Goal: Information Seeking & Learning: Learn about a topic

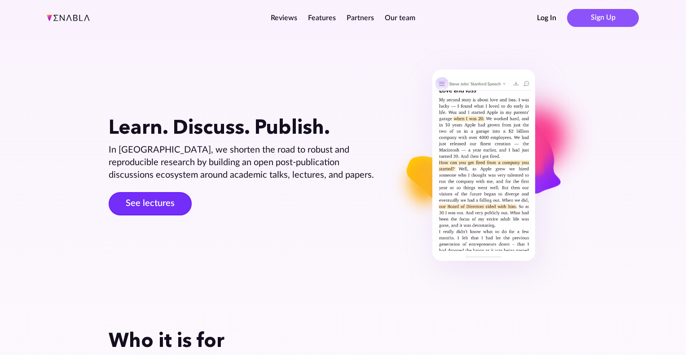
click at [163, 209] on link "See lectures" at bounding box center [150, 203] width 83 height 23
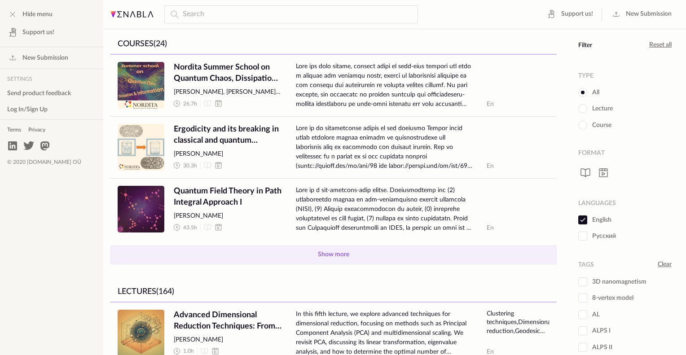
click at [321, 259] on button "Show more" at bounding box center [333, 255] width 446 height 19
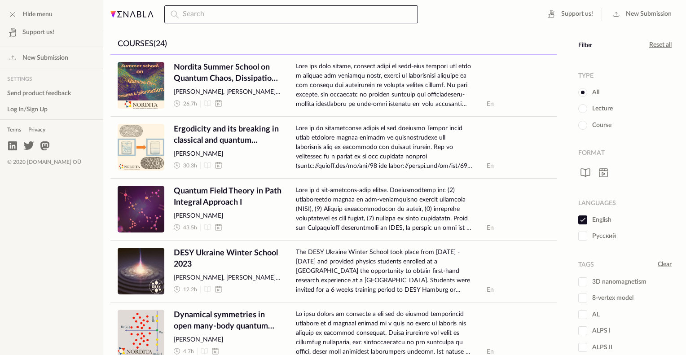
click at [234, 11] on input "text" at bounding box center [291, 14] width 254 height 18
type input "chalker"
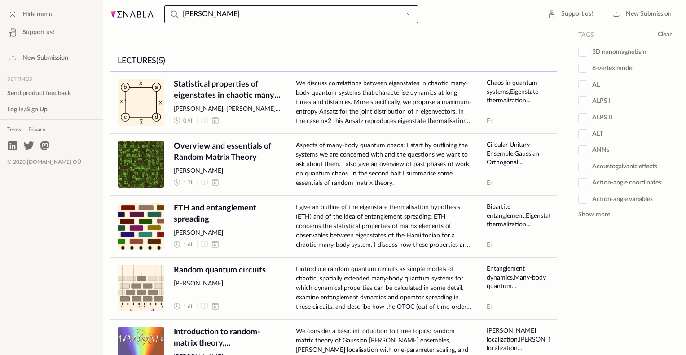
scroll to position [230, 0]
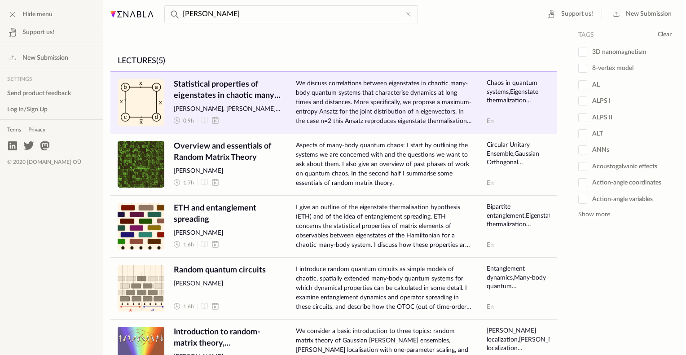
click at [208, 90] on span "Statistical properties of eigenstates in chaotic many-body quantum systems" at bounding box center [228, 90] width 108 height 22
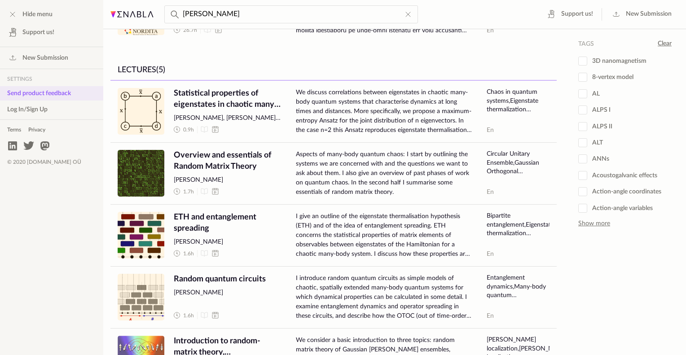
scroll to position [277, 0]
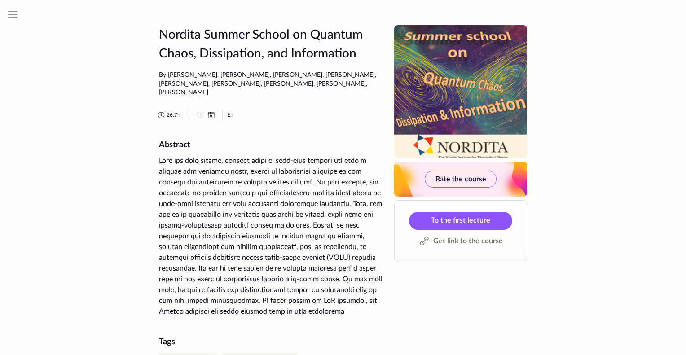
scroll to position [325, 0]
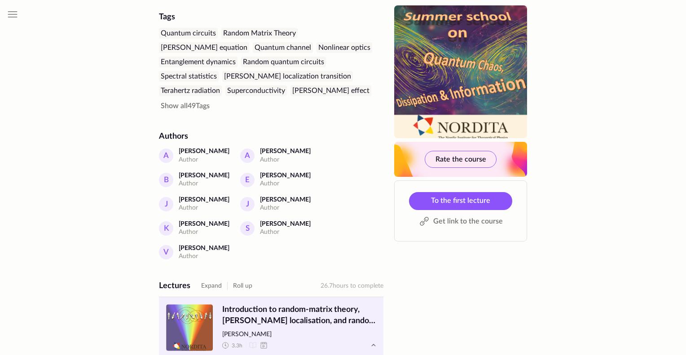
click at [277, 304] on span "Introduction to random-matrix theory, Anderson localisation, and random quantum…" at bounding box center [299, 315] width 154 height 22
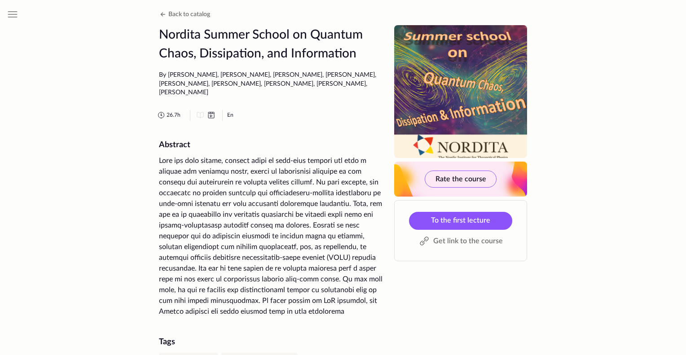
scroll to position [325, 0]
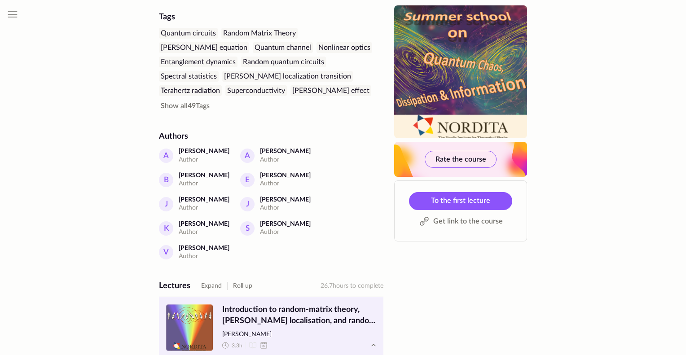
click at [270, 304] on span "Introduction to random-matrix theory, Anderson localisation, and random quantum…" at bounding box center [299, 315] width 154 height 22
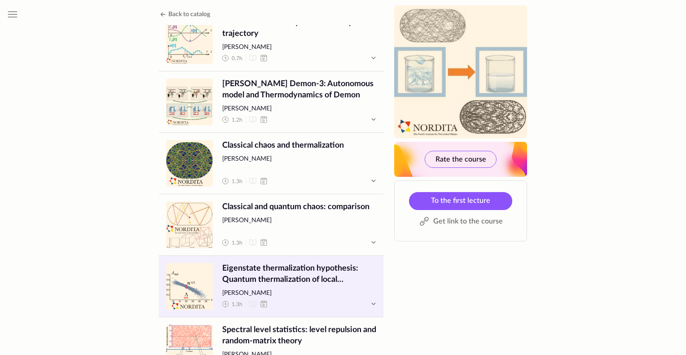
scroll to position [1286, 0]
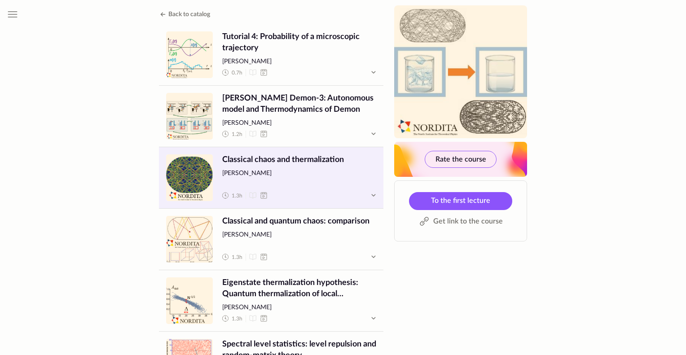
click at [279, 161] on span "Classical chaos and thermalization" at bounding box center [299, 159] width 154 height 11
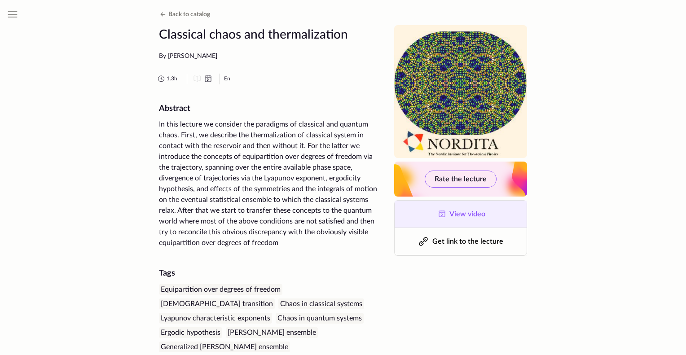
click at [452, 216] on span "View video" at bounding box center [467, 214] width 36 height 7
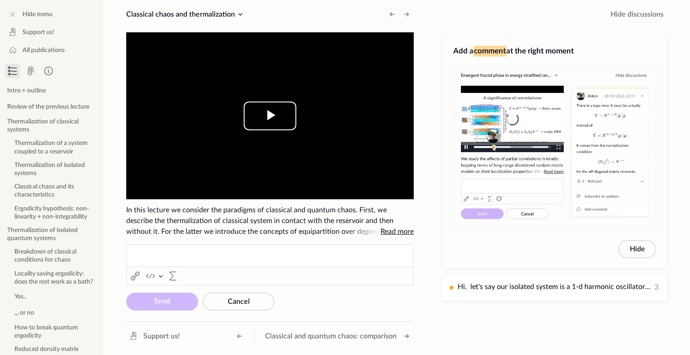
click at [270, 116] on span "Video Player" at bounding box center [270, 116] width 0 height 0
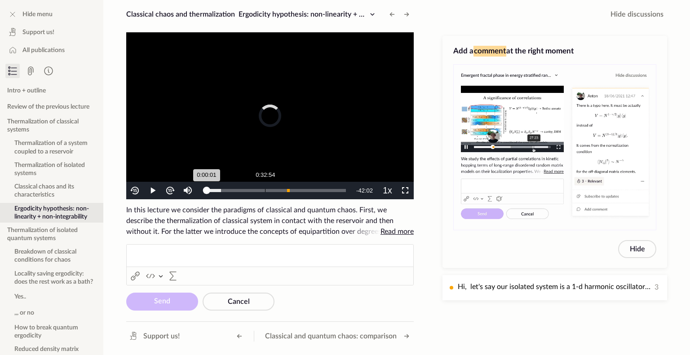
click at [266, 192] on div "Loaded : 10.45% 0:32:54 0:00:01" at bounding box center [276, 191] width 148 height 18
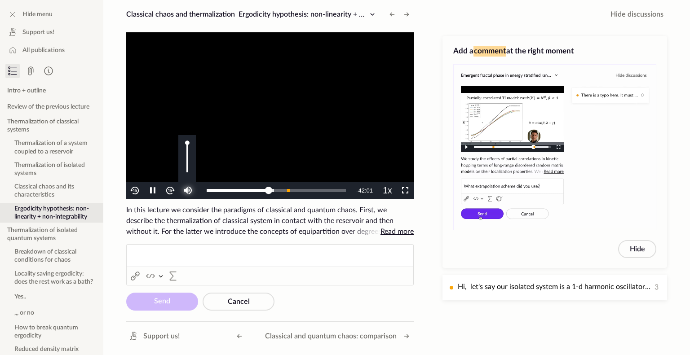
click at [188, 191] on span "Video Player" at bounding box center [188, 191] width 0 height 0
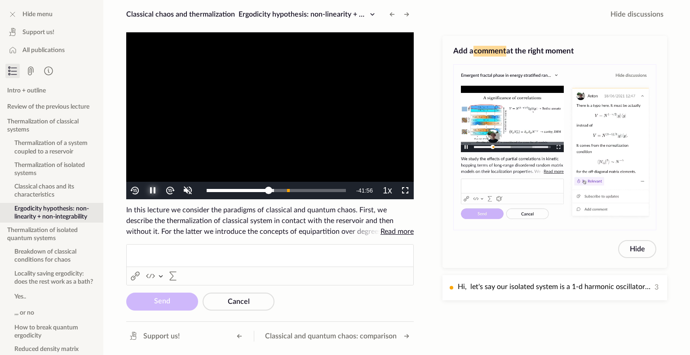
click at [153, 191] on span "Video Player" at bounding box center [153, 191] width 0 height 0
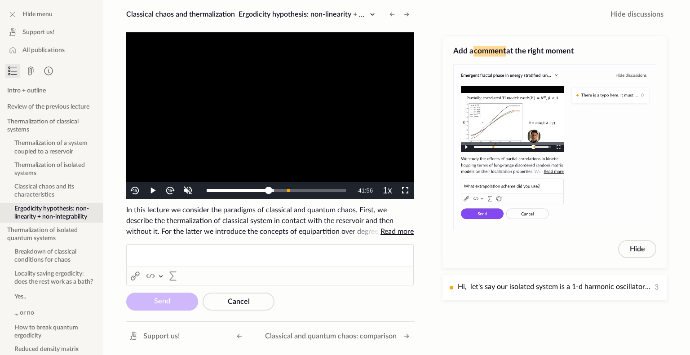
click at [179, 253] on ckeditor "Rich Text Editor Link (Ctrl+K) Link Insert code block Insert code block Insert …" at bounding box center [269, 264] width 287 height 41
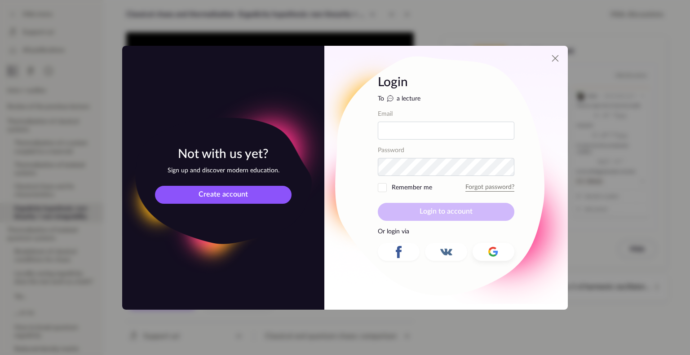
click at [492, 253] on icon at bounding box center [493, 252] width 14 height 14
click at [488, 252] on icon at bounding box center [489, 252] width 2 height 4
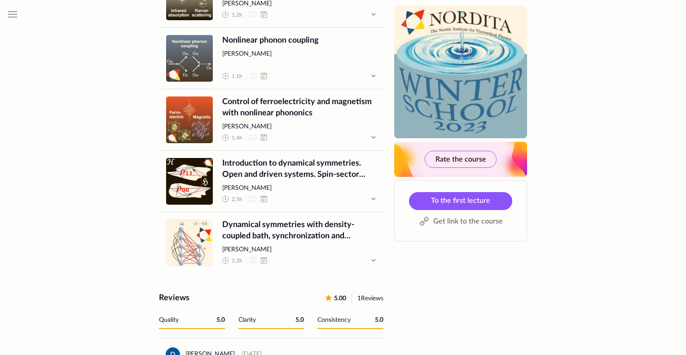
scroll to position [2183, 0]
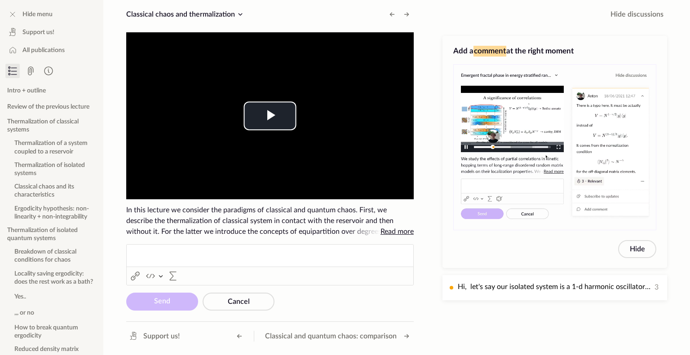
click at [199, 251] on p "Rich Text Editor, main" at bounding box center [270, 255] width 278 height 9
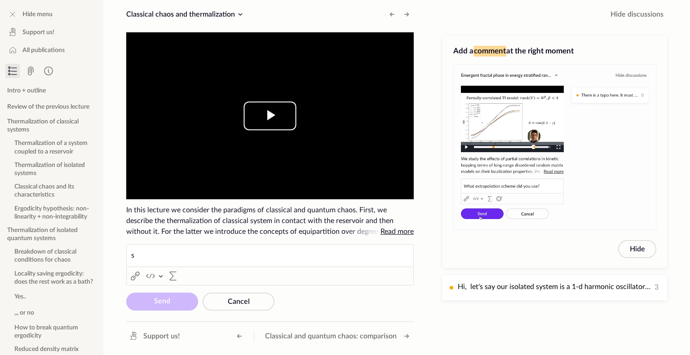
click at [270, 116] on span "Video Player" at bounding box center [270, 116] width 0 height 0
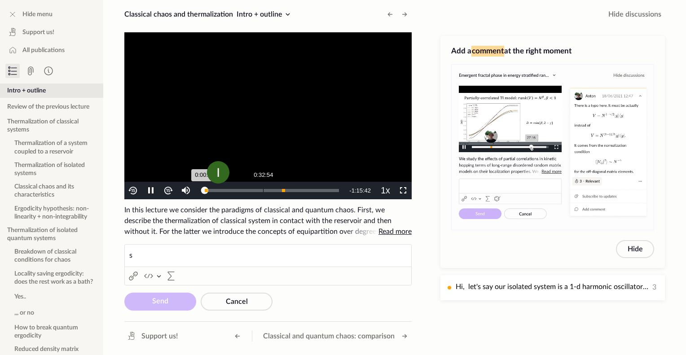
click at [263, 191] on div "0:32:54" at bounding box center [263, 190] width 0 height 3
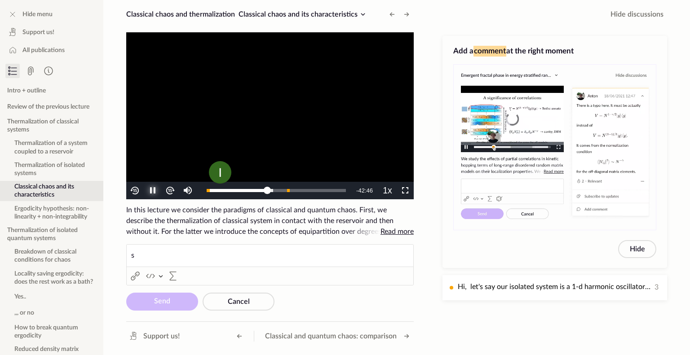
click at [153, 191] on span "Video Player" at bounding box center [153, 191] width 0 height 0
click at [138, 254] on p "s" at bounding box center [270, 255] width 278 height 9
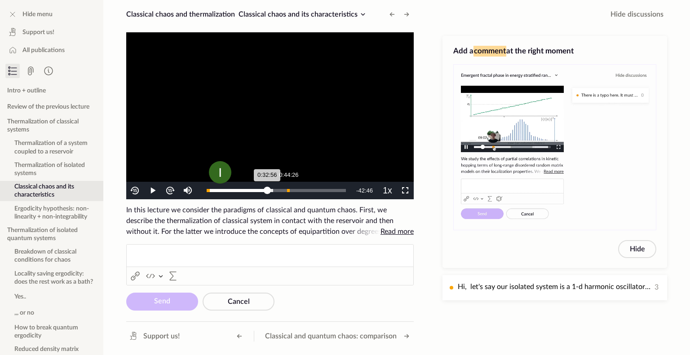
click at [288, 192] on div "Loaded : 47.79% 0:44:26 0:32:56" at bounding box center [276, 191] width 148 height 18
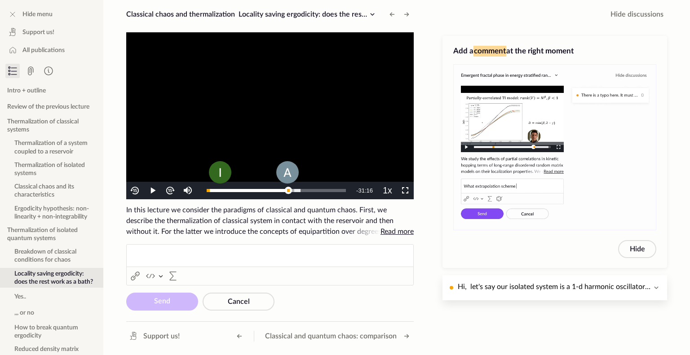
click at [515, 283] on p "Hi, let's say our isolated system is a 1-d harmonic oscillator with total energ…" at bounding box center [553, 286] width 193 height 11
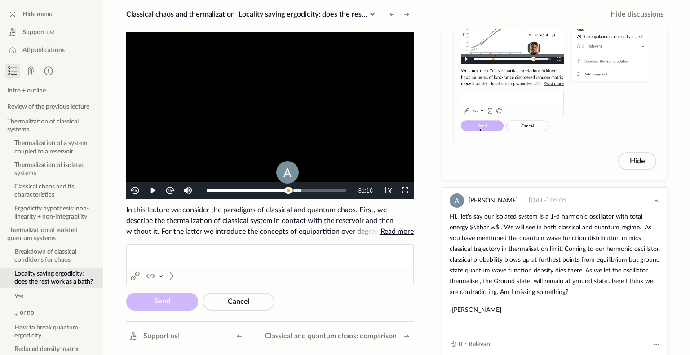
scroll to position [139, 0]
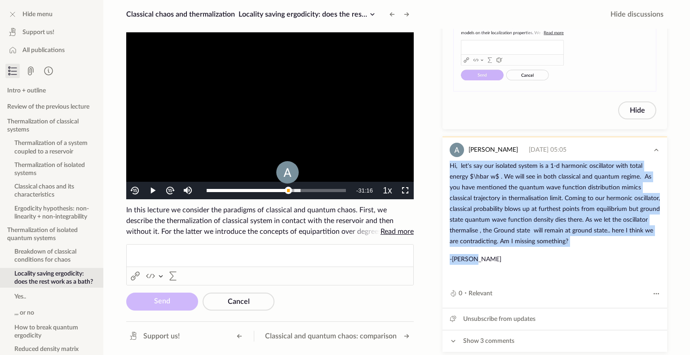
drag, startPoint x: 449, startPoint y: 162, endPoint x: 620, endPoint y: 253, distance: 193.8
click at [620, 253] on div "ANIMESH GHOSH 16/12/2024 05:05 Hi, let's say our isolated system is a 1-d harmo…" at bounding box center [554, 222] width 224 height 171
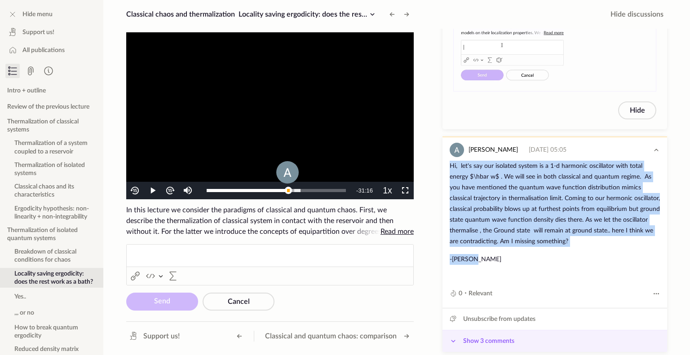
click at [513, 336] on span "Show 3 comments" at bounding box center [488, 341] width 51 height 11
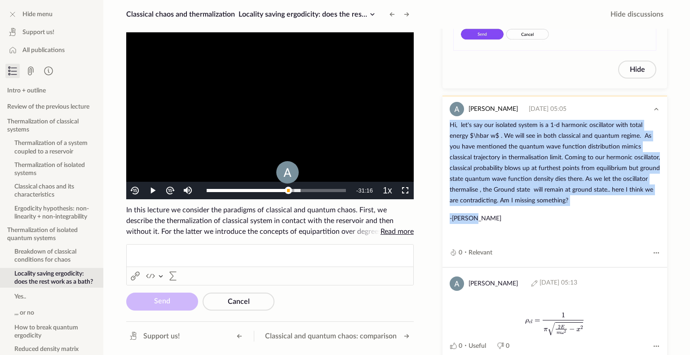
scroll to position [180, 0]
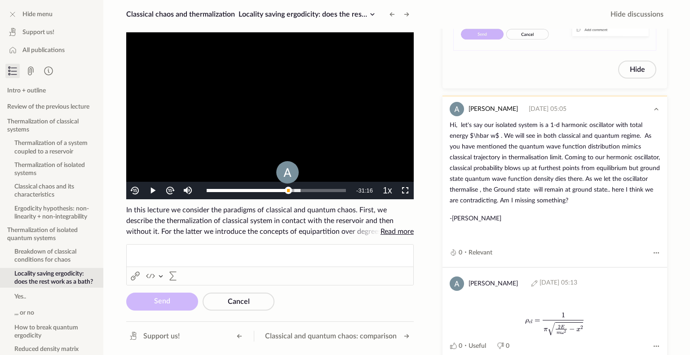
click at [431, 237] on div "Hide menu Support us! All publications Intro + outline Review of the previous l…" at bounding box center [345, 177] width 690 height 355
click at [37, 193] on button "Classical chaos and its characteristics" at bounding box center [51, 191] width 103 height 20
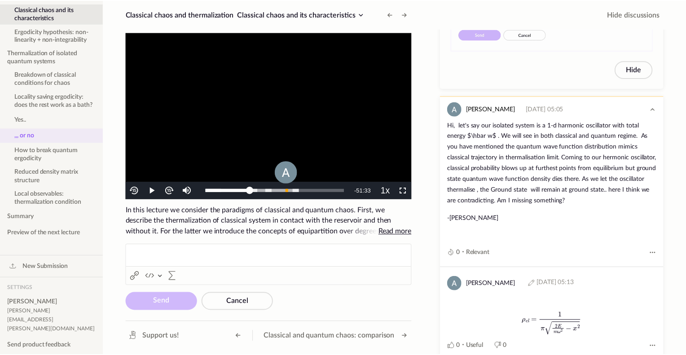
scroll to position [178, 0]
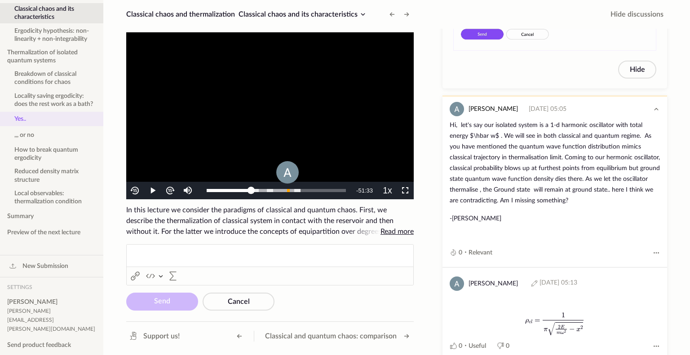
click at [19, 126] on button "Yes.." at bounding box center [51, 119] width 103 height 14
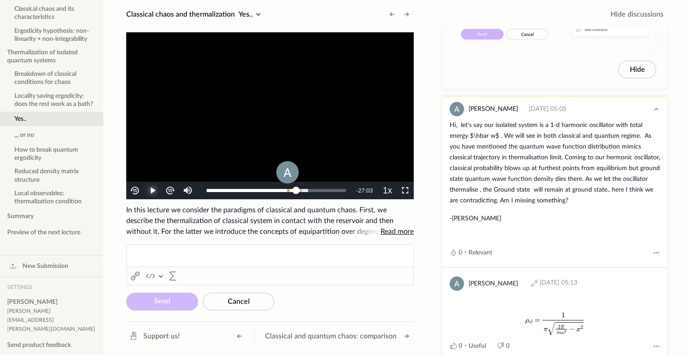
click at [153, 191] on span "Video Player" at bounding box center [153, 191] width 0 height 0
click at [311, 226] on span "In this lecture we consider the paradigms of classical and quantum chaos. First…" at bounding box center [269, 221] width 287 height 32
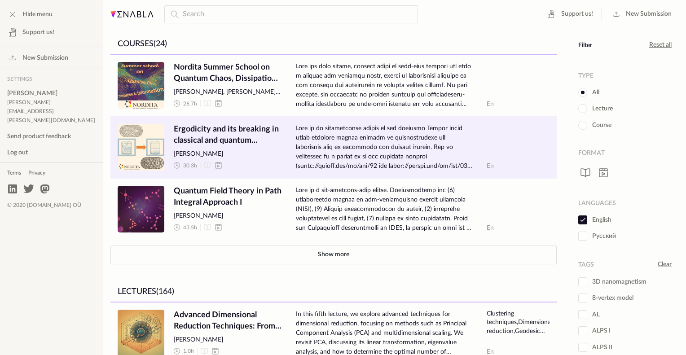
click at [202, 131] on span "Ergodicity and its breaking in classical and quantum systems" at bounding box center [228, 135] width 108 height 22
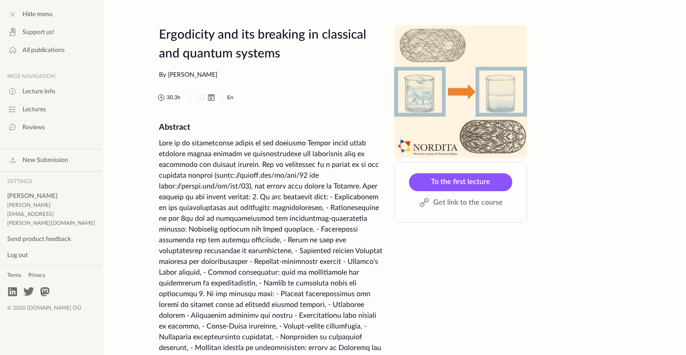
scroll to position [1266, 0]
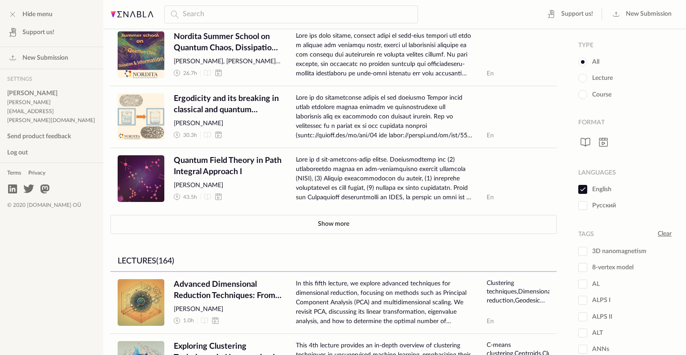
scroll to position [11, 0]
